Goal: Go to known website: Access a specific website the user already knows

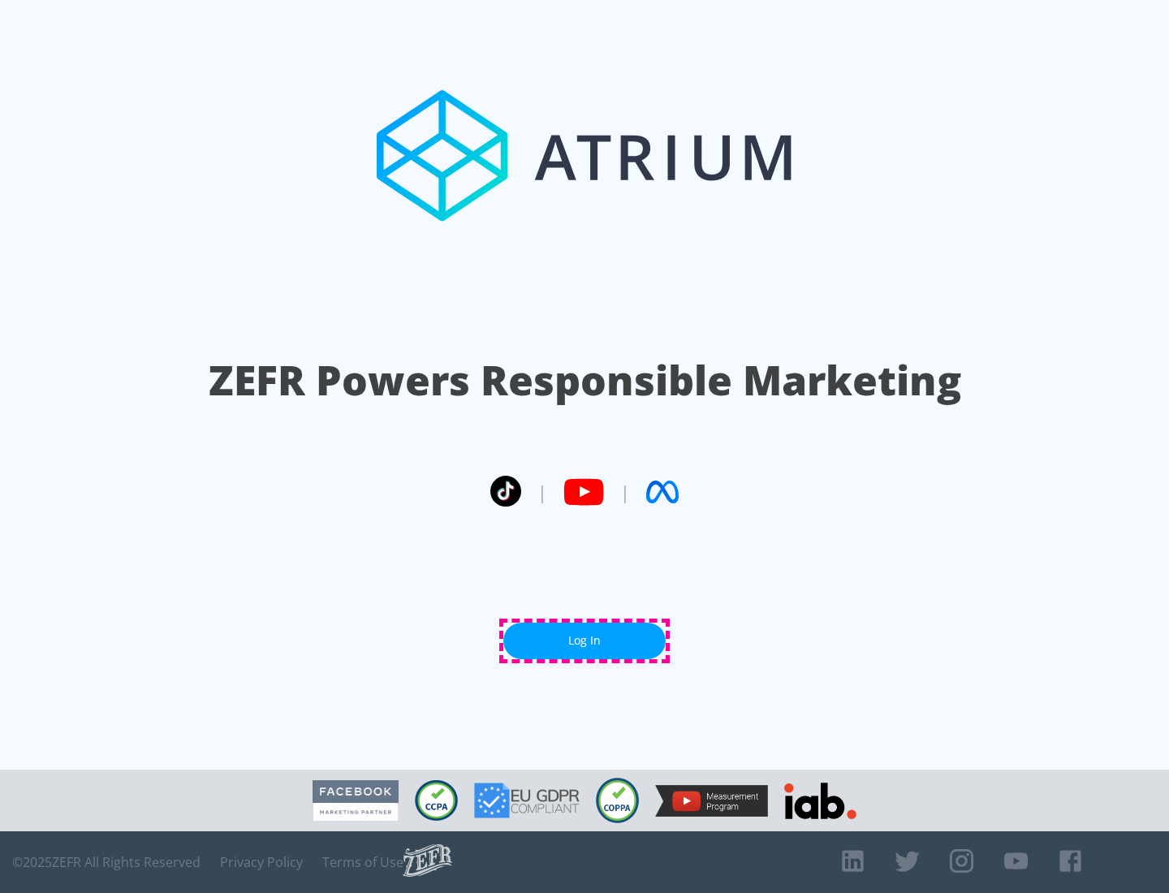
click at [584, 640] on link "Log In" at bounding box center [584, 641] width 162 height 37
